Goal: Register for event/course

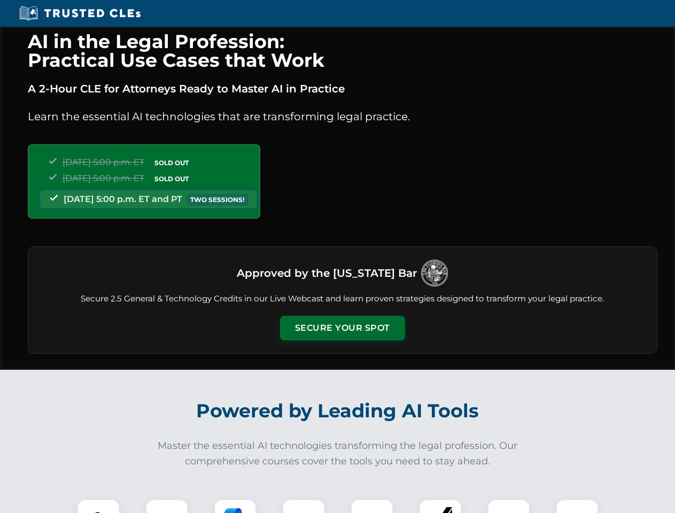
click at [342, 328] on button "Secure Your Spot" at bounding box center [342, 328] width 125 height 25
click at [98, 506] on img at bounding box center [98, 520] width 31 height 31
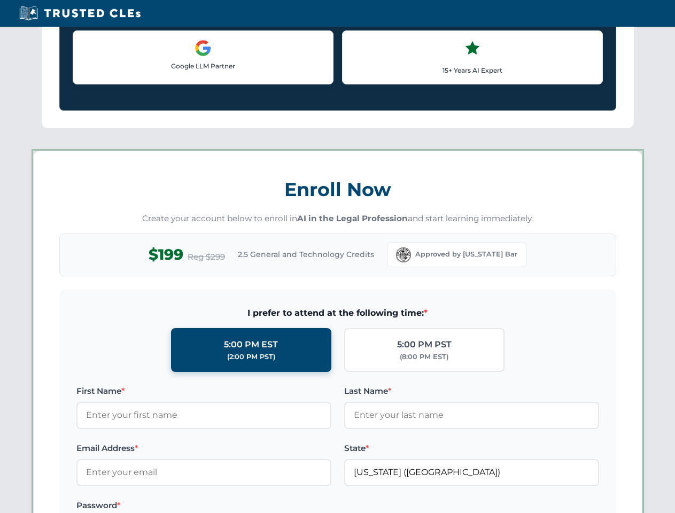
click at [235, 506] on label "Password *" at bounding box center [203, 506] width 255 height 13
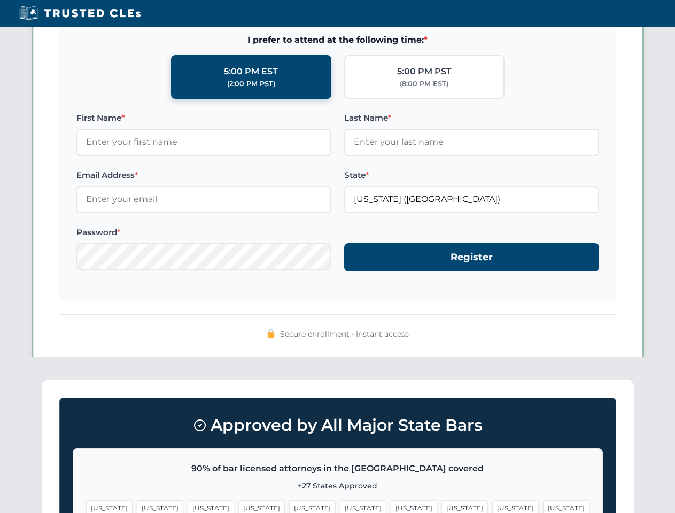
click at [493, 506] on span "[US_STATE]" at bounding box center [516, 509] width 47 height 16
